Goal: Task Accomplishment & Management: Manage account settings

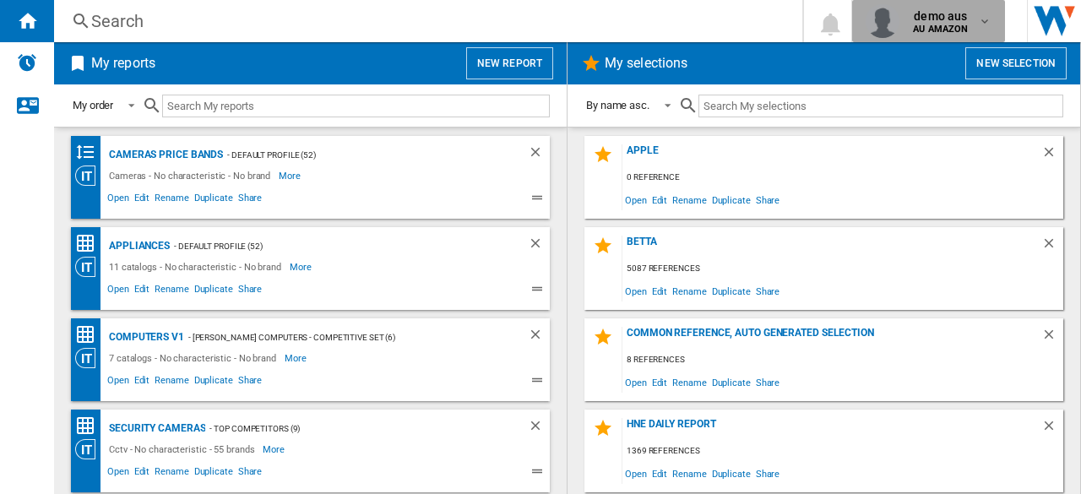
click at [979, 18] on md-icon "button" at bounding box center [985, 21] width 14 height 14
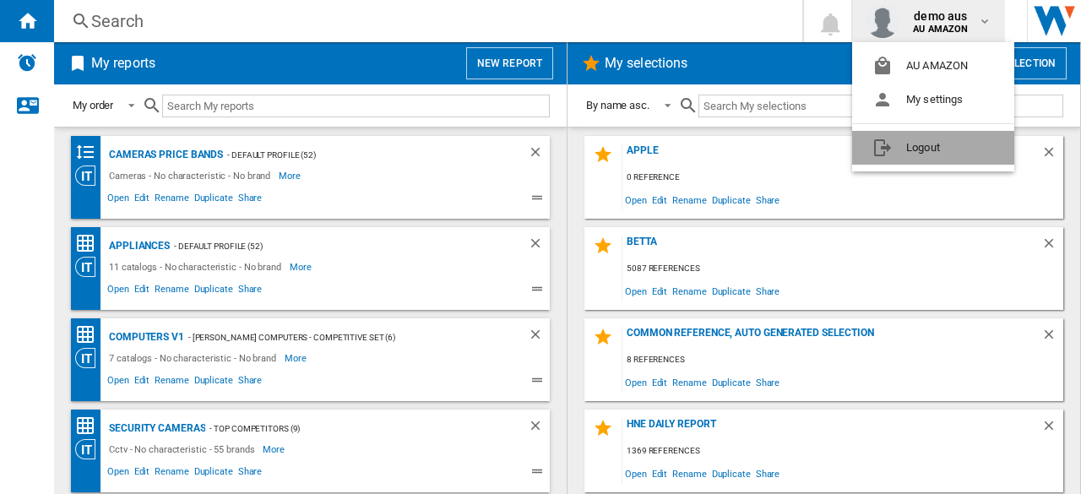
click at [922, 155] on button "Logout" at bounding box center [933, 148] width 162 height 34
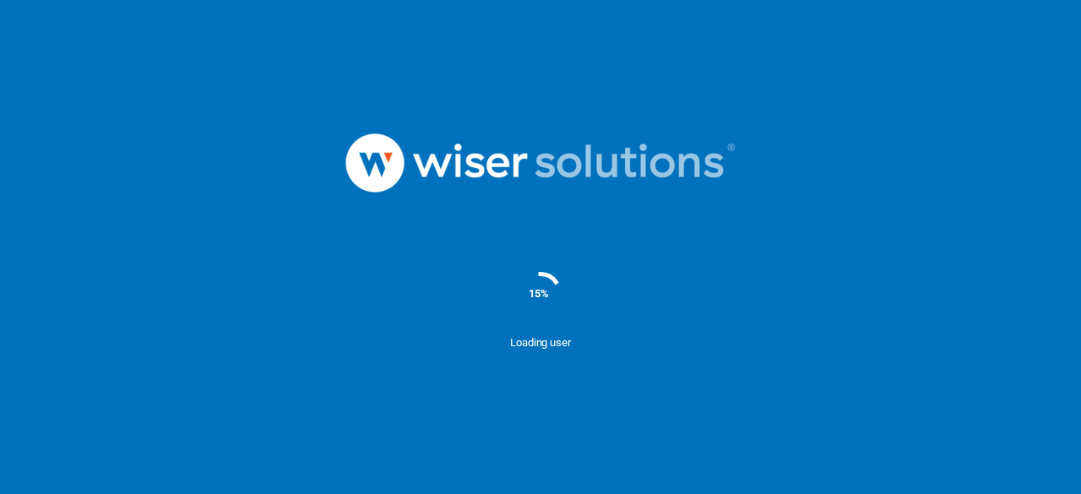
drag, startPoint x: 5, startPoint y: 22, endPoint x: 203, endPoint y: 324, distance: 361.1
click at [203, 324] on div "15%" at bounding box center [540, 293] width 1081 height 84
